Goal: Information Seeking & Learning: Learn about a topic

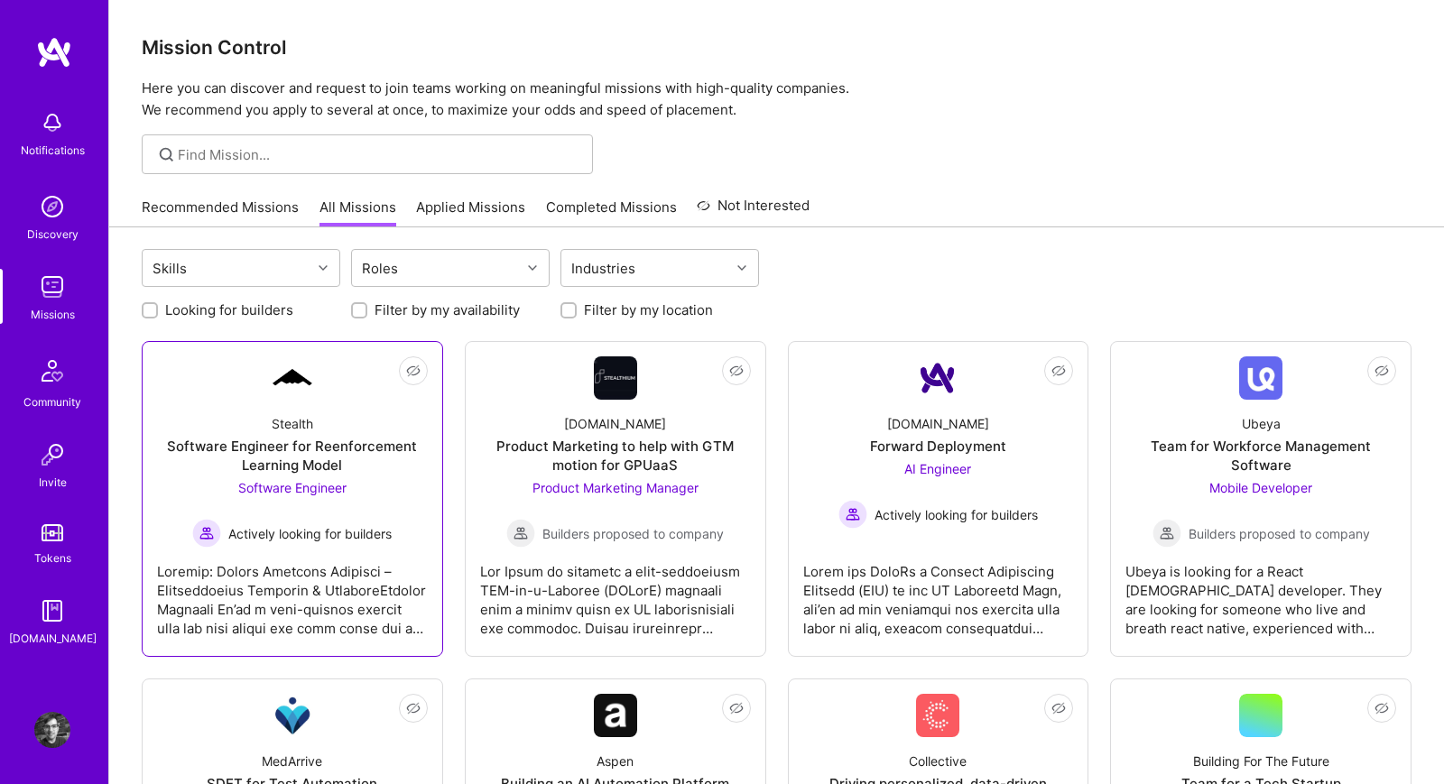
click at [306, 459] on div "Software Engineer for Reenforcement Learning Model" at bounding box center [292, 456] width 271 height 38
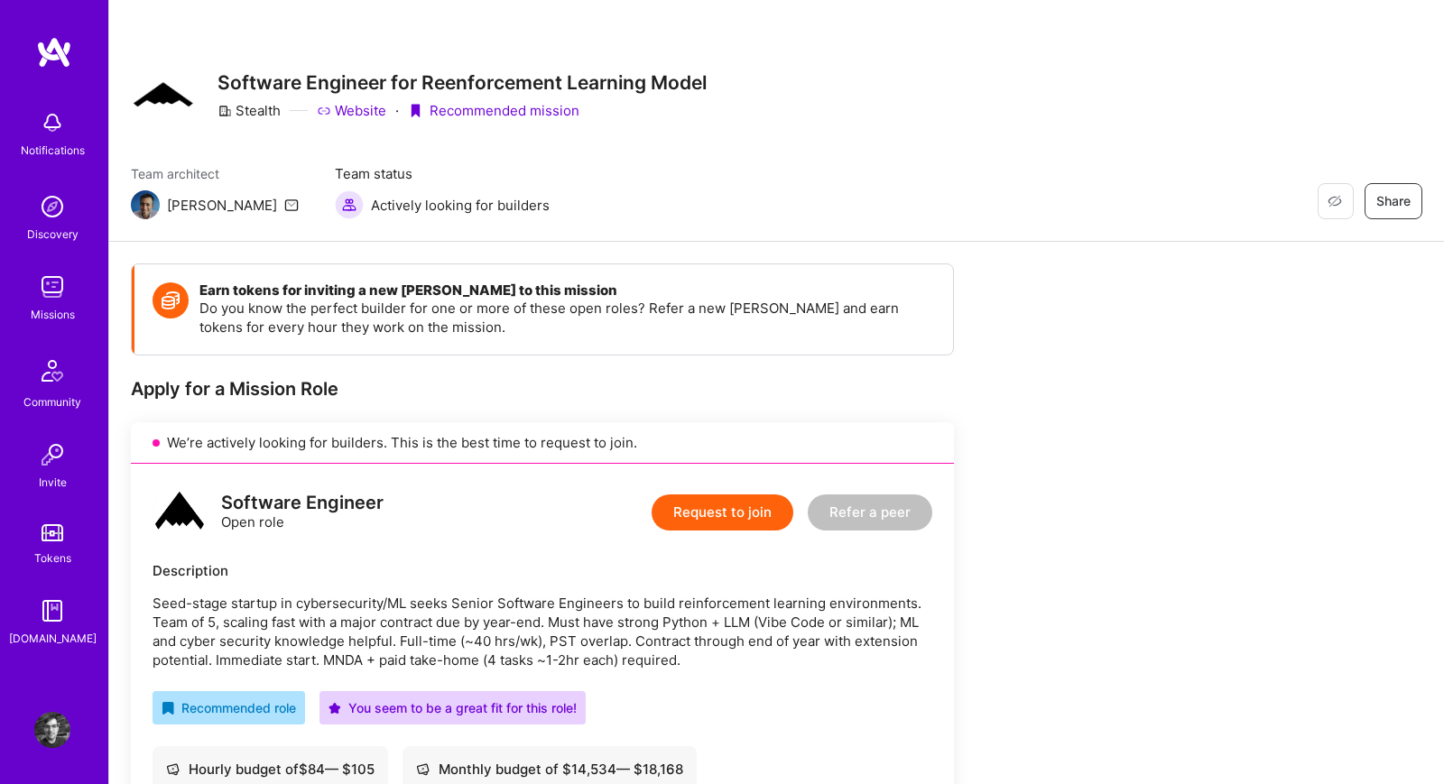
click at [45, 289] on img at bounding box center [52, 287] width 36 height 36
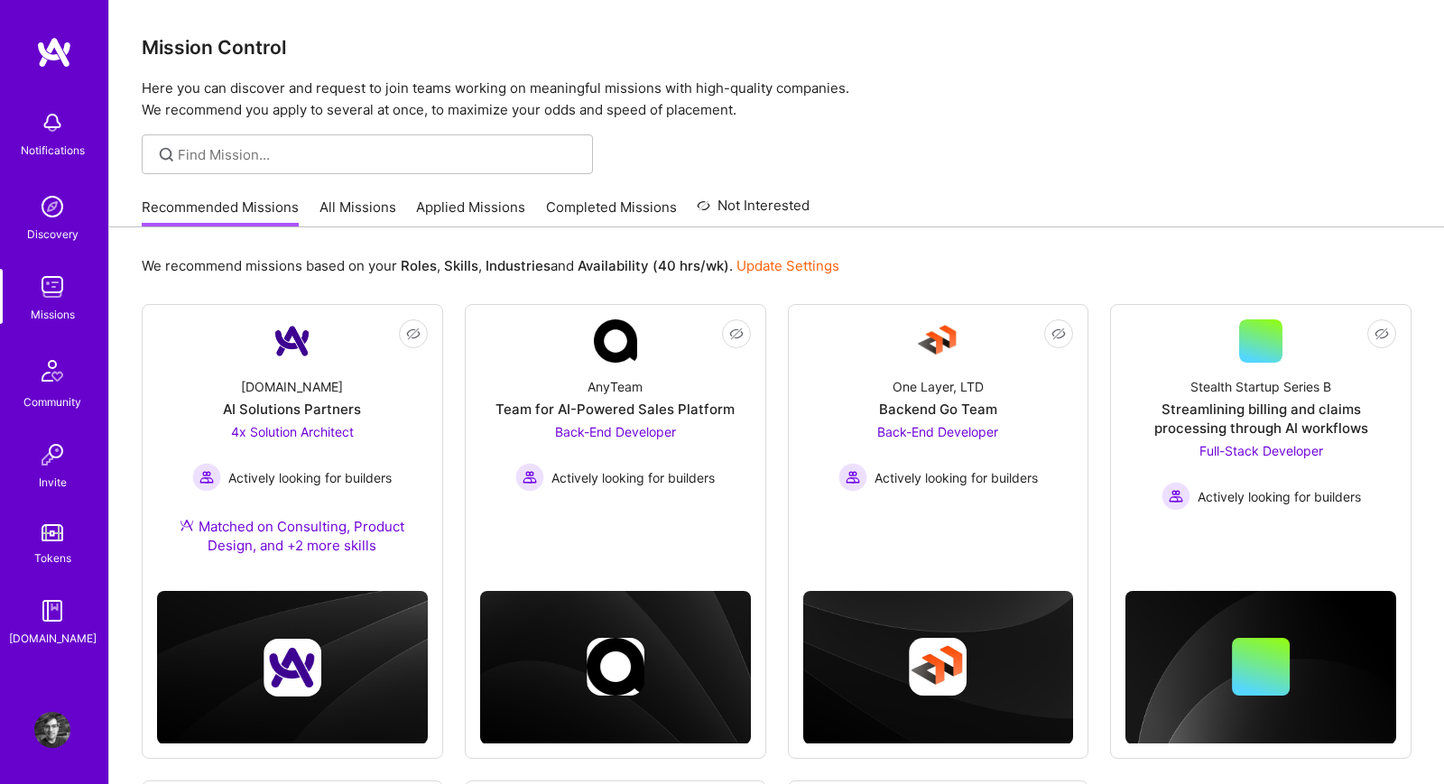
click at [338, 206] on link "All Missions" at bounding box center [357, 213] width 77 height 30
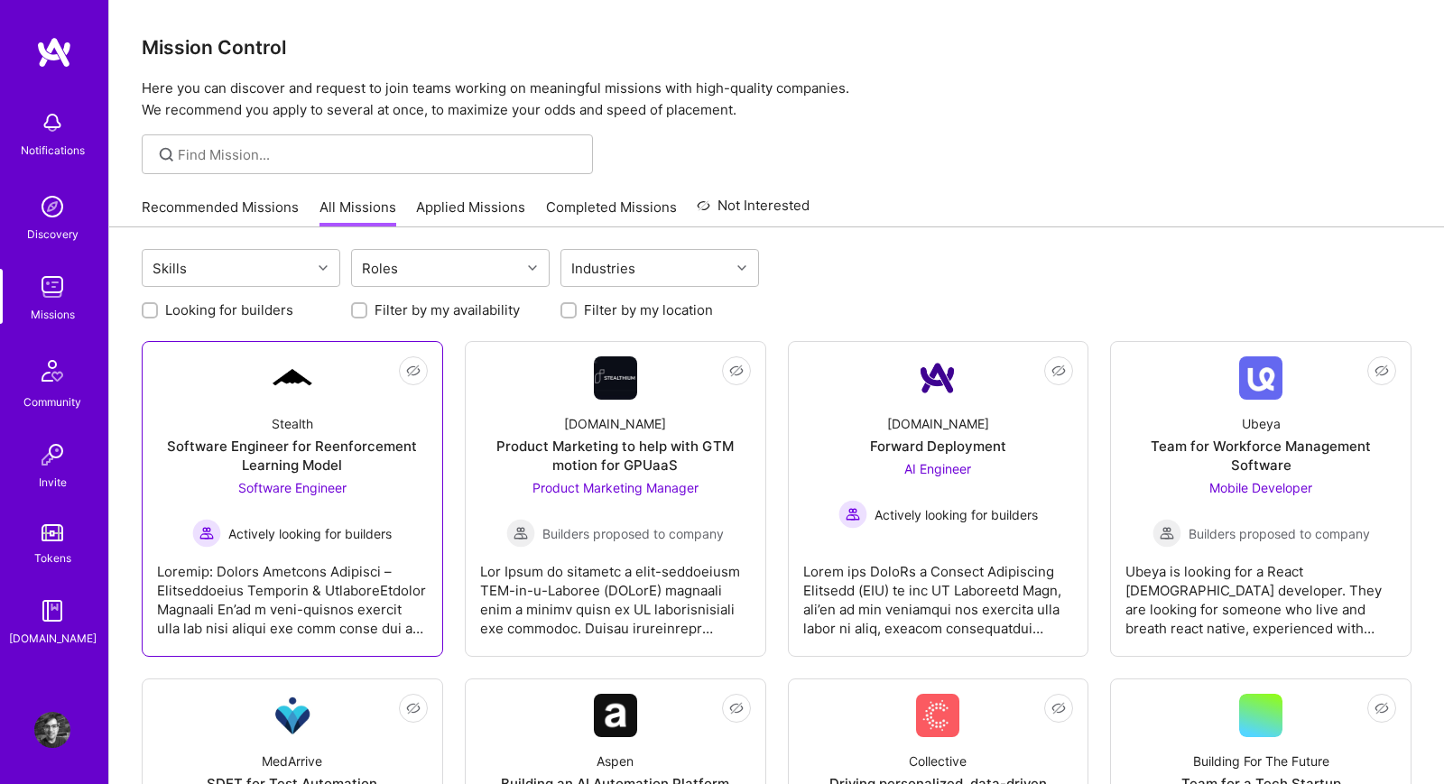
click at [334, 581] on div at bounding box center [292, 593] width 271 height 90
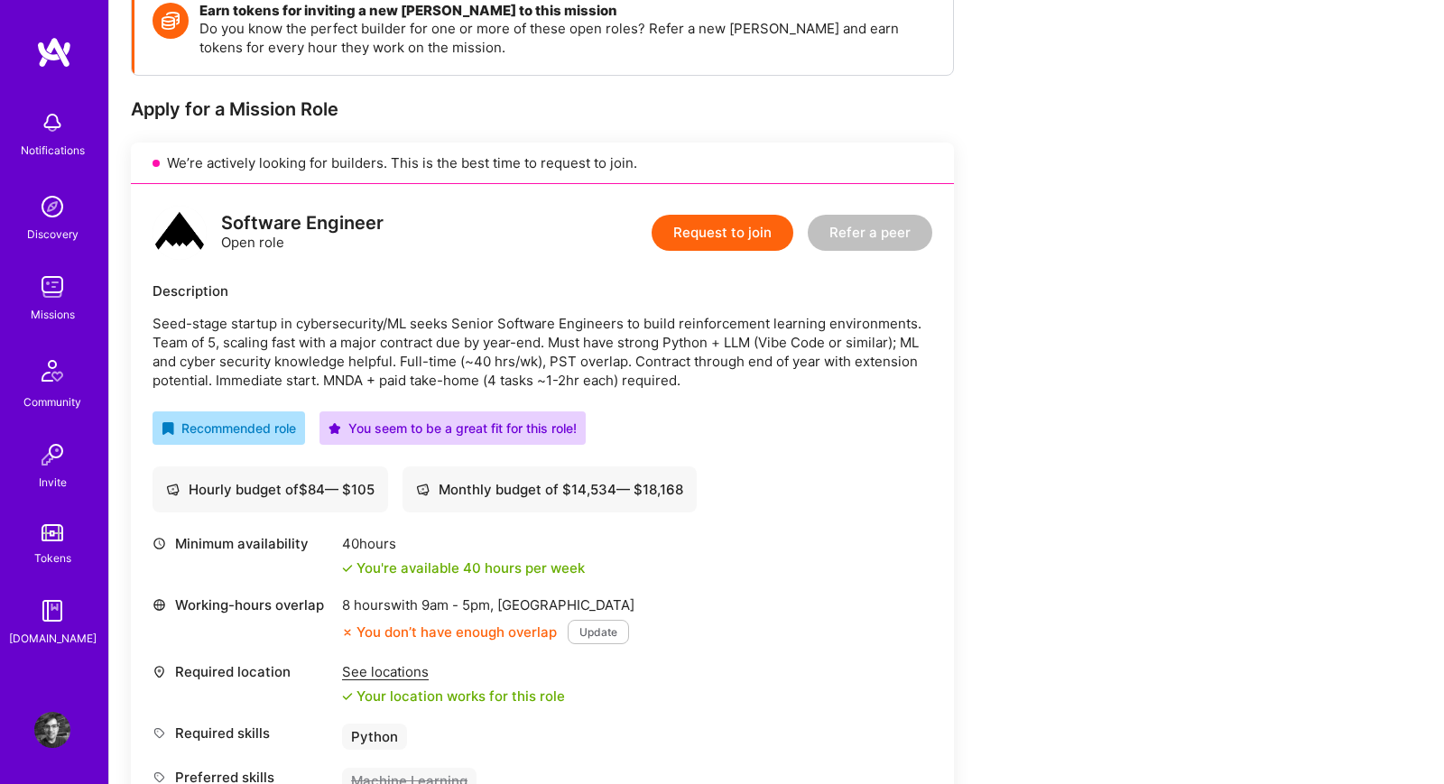
scroll to position [287, 0]
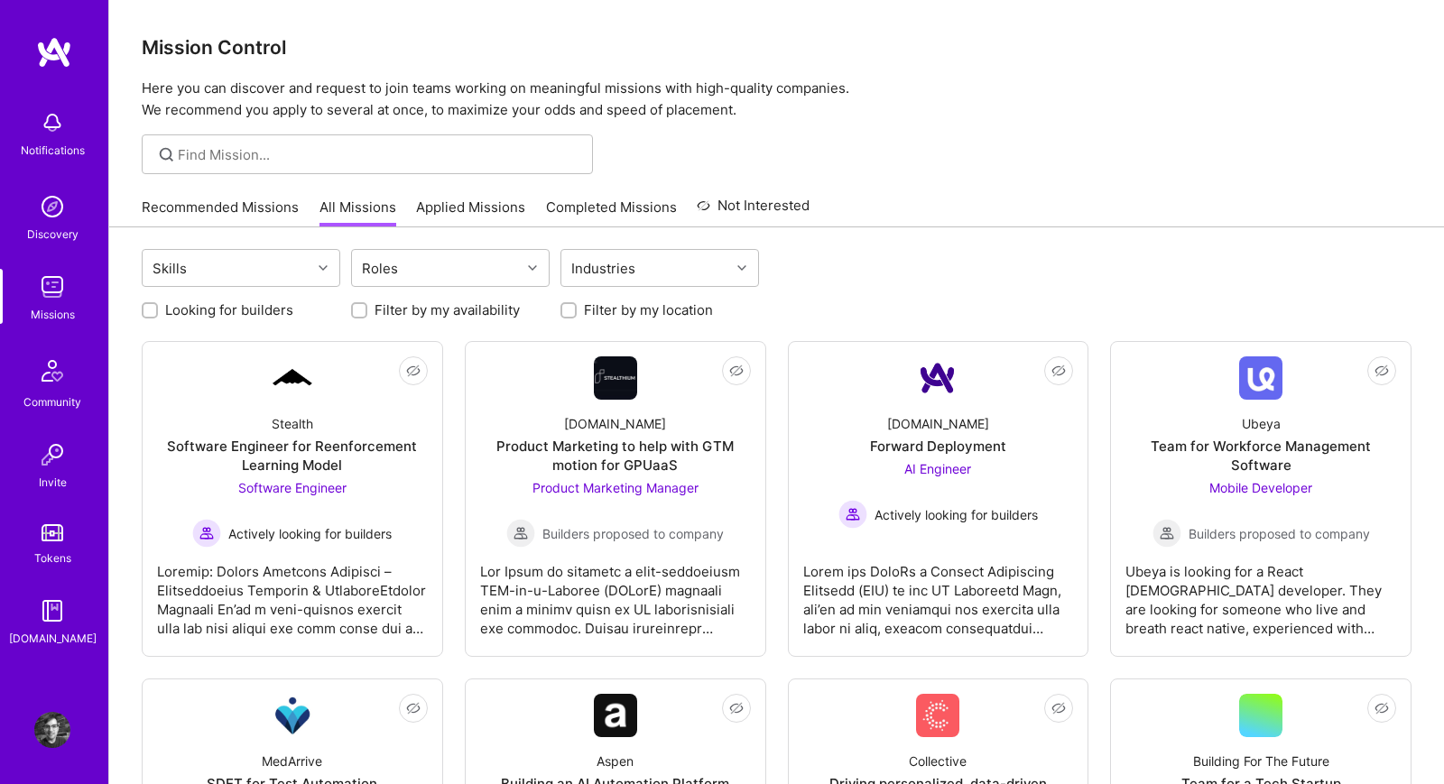
click at [282, 216] on link "Recommended Missions" at bounding box center [220, 213] width 157 height 30
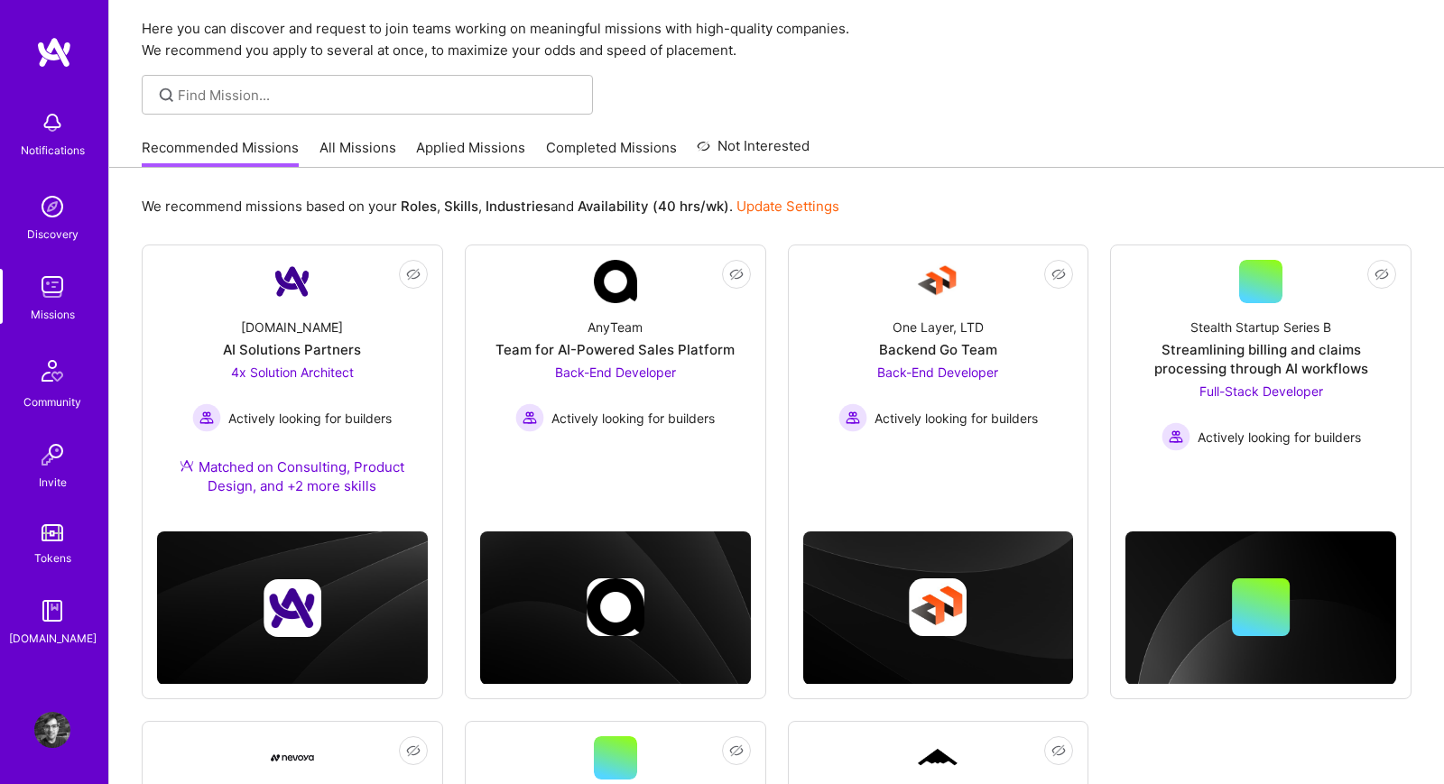
scroll to position [20, 0]
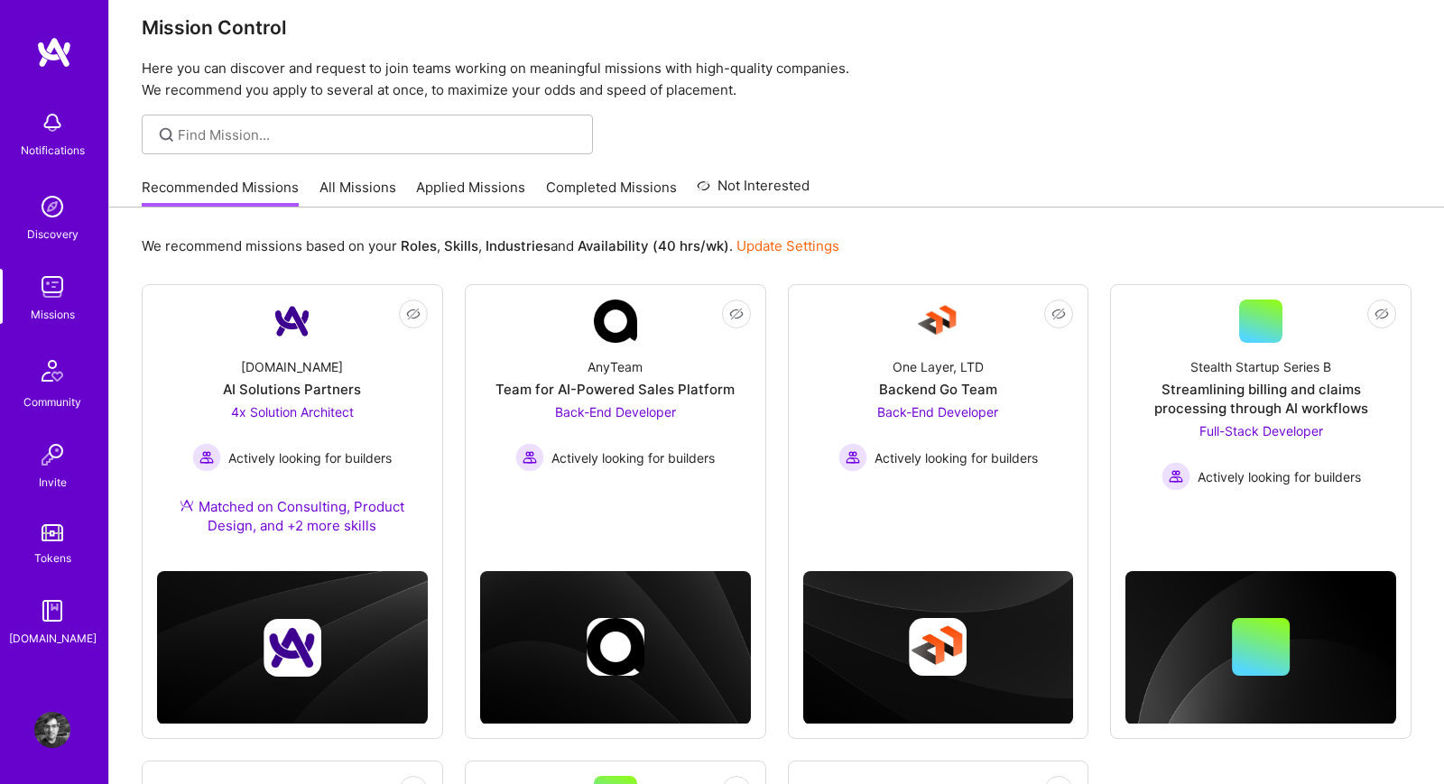
click at [332, 181] on link "All Missions" at bounding box center [357, 193] width 77 height 30
